Goal: Navigation & Orientation: Find specific page/section

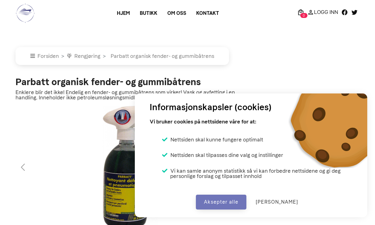
click at [242, 197] on button "Aksepter alle" at bounding box center [221, 202] width 50 height 15
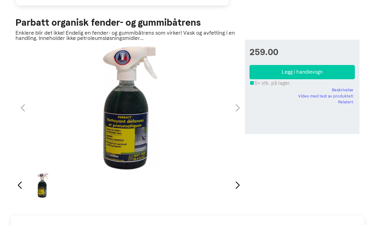
click at [18, 107] on div "1 / 1" at bounding box center [129, 108] width 229 height 124
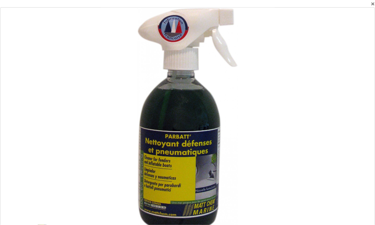
scroll to position [24, 0]
click at [372, 4] on span "×" at bounding box center [372, 3] width 4 height 7
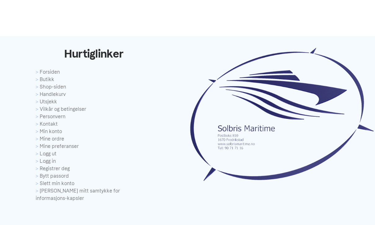
scroll to position [2832, 0]
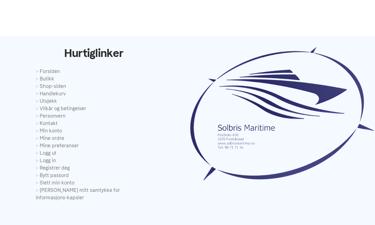
click at [51, 81] on link "Butikk" at bounding box center [94, 78] width 116 height 7
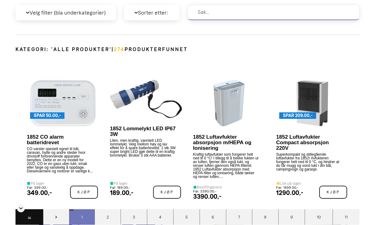
scroll to position [277, 0]
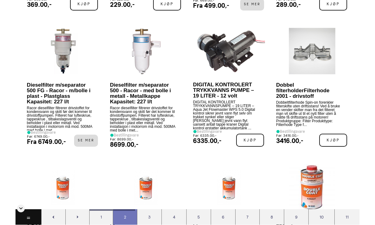
scroll to position [1828, 0]
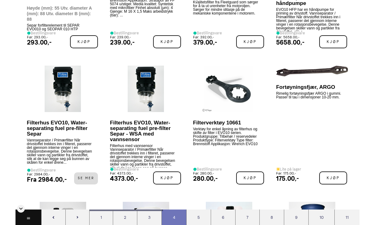
scroll to position [2748, 0]
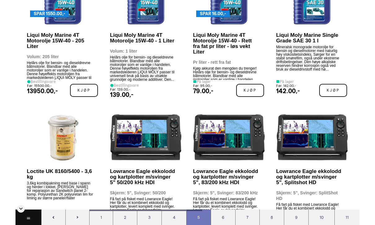
scroll to position [4060, 0]
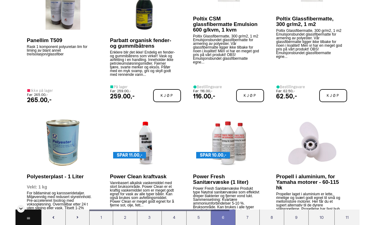
scroll to position [4992, 0]
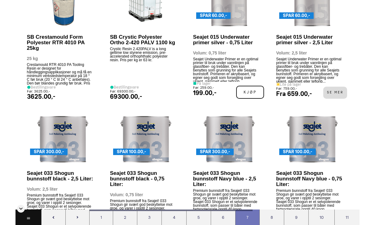
scroll to position [5826, 0]
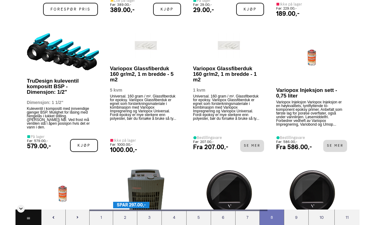
scroll to position [7286, 0]
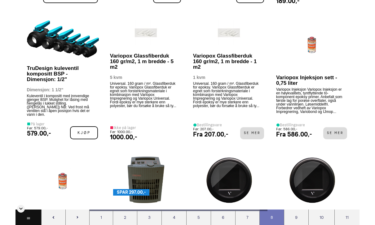
click at [49, 58] on img at bounding box center [63, 38] width 72 height 37
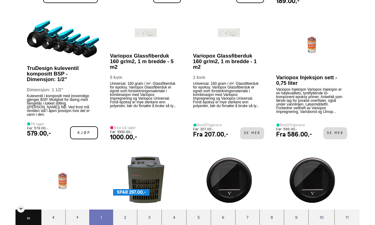
scroll to position [7306, 0]
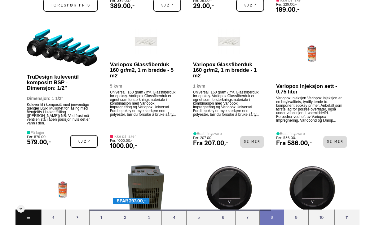
scroll to position [7243, 0]
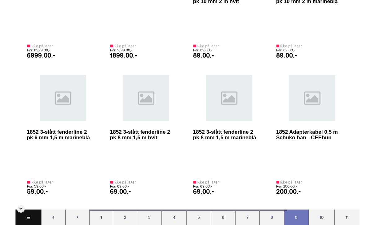
scroll to position [7739, 0]
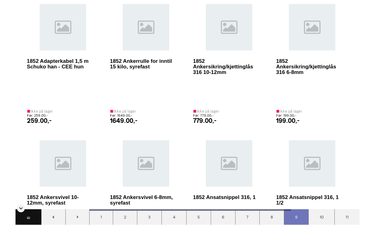
scroll to position [7990, 0]
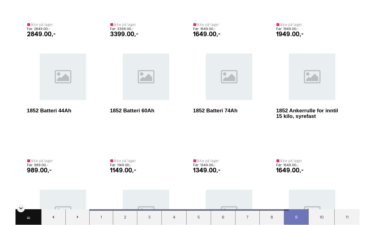
scroll to position [9547, 0]
